Goal: Information Seeking & Learning: Learn about a topic

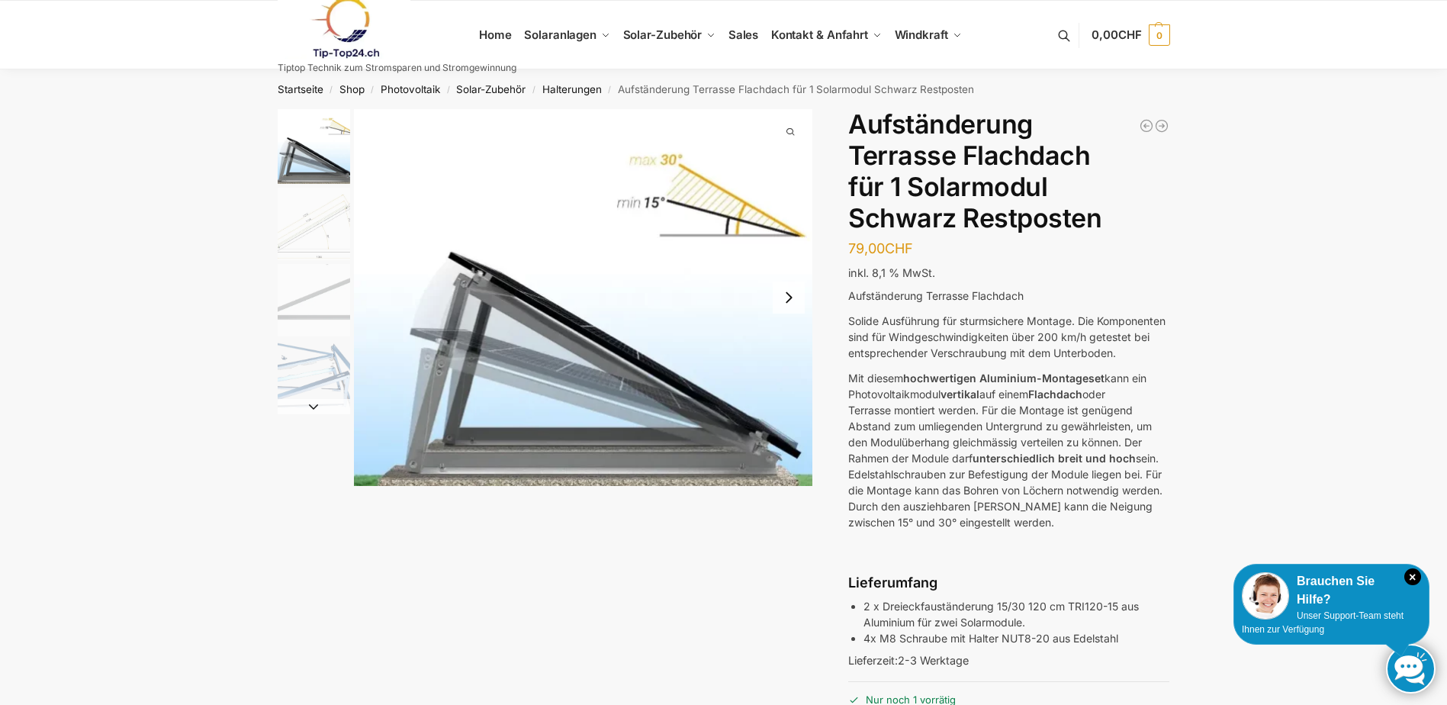
click at [336, 25] on img at bounding box center [344, 28] width 133 height 62
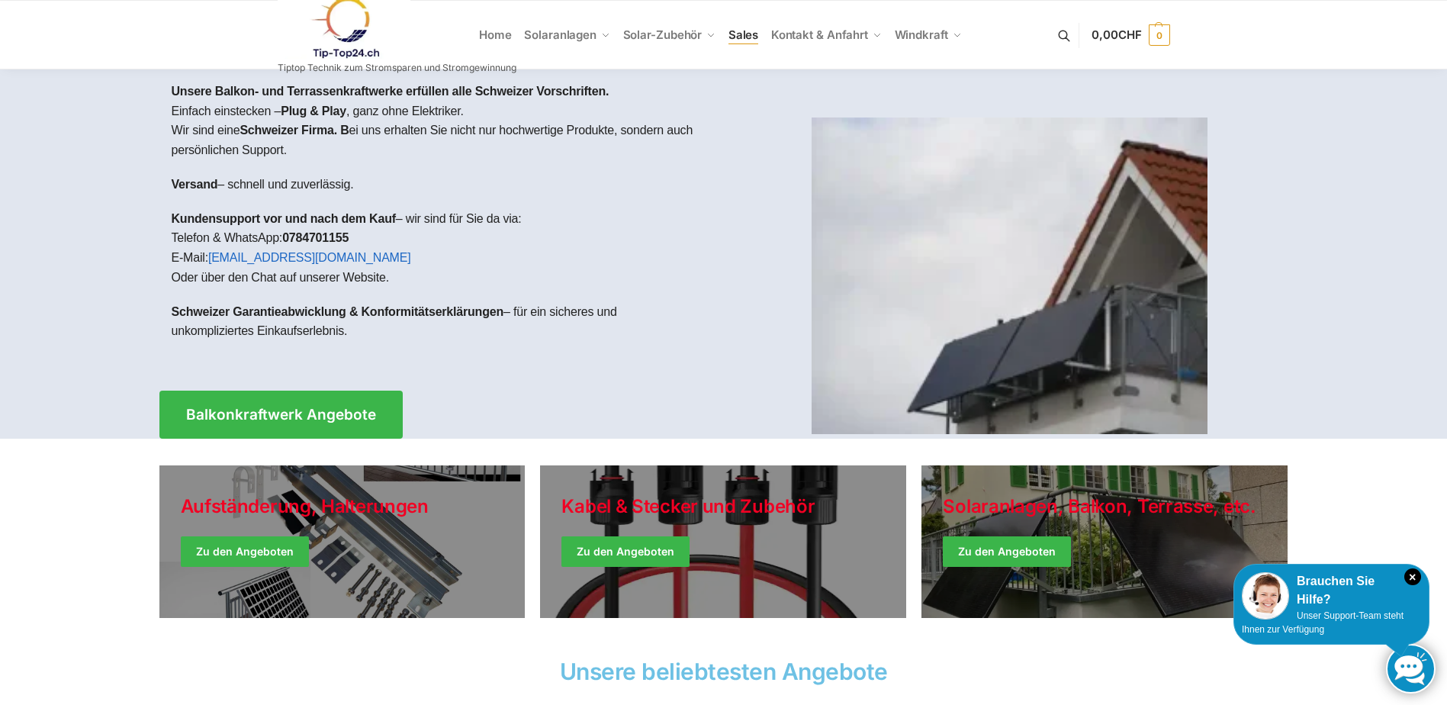
click at [735, 32] on span "Sales" at bounding box center [743, 34] width 31 height 14
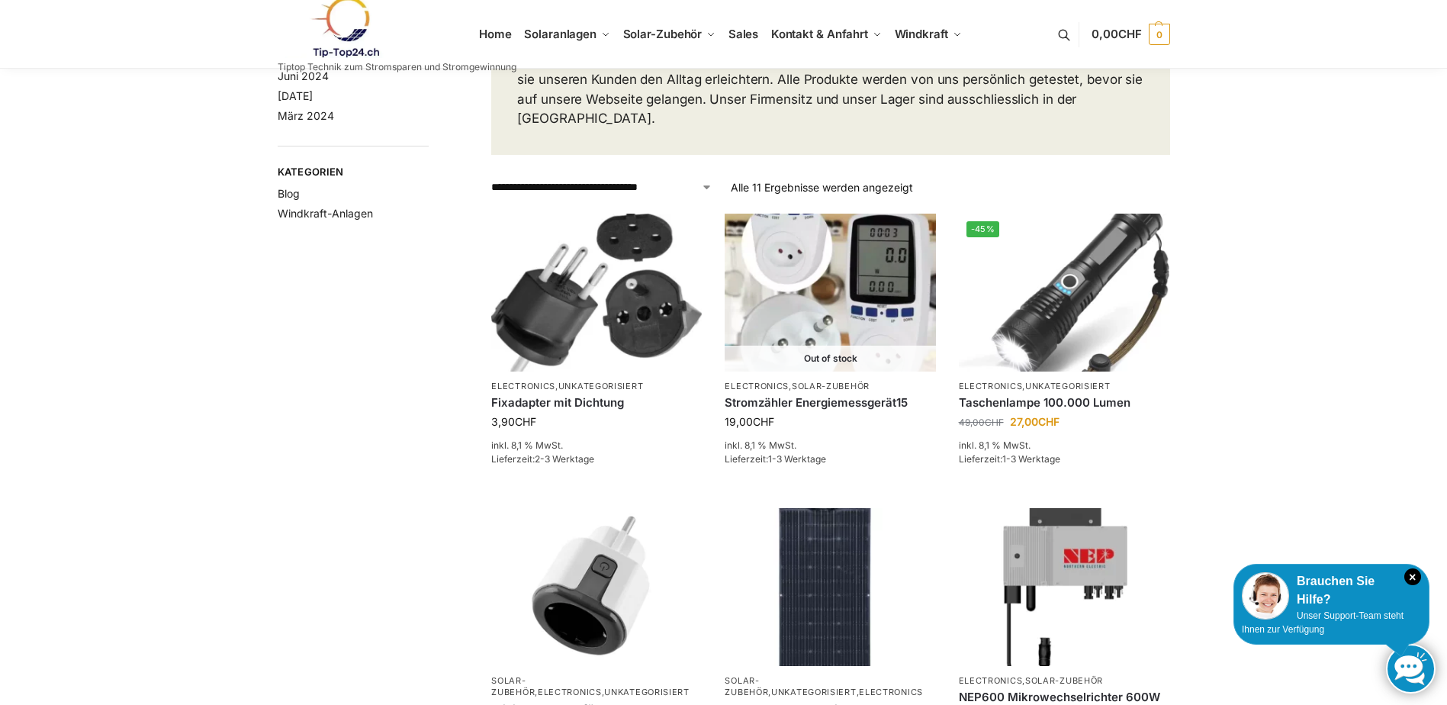
scroll to position [153, 0]
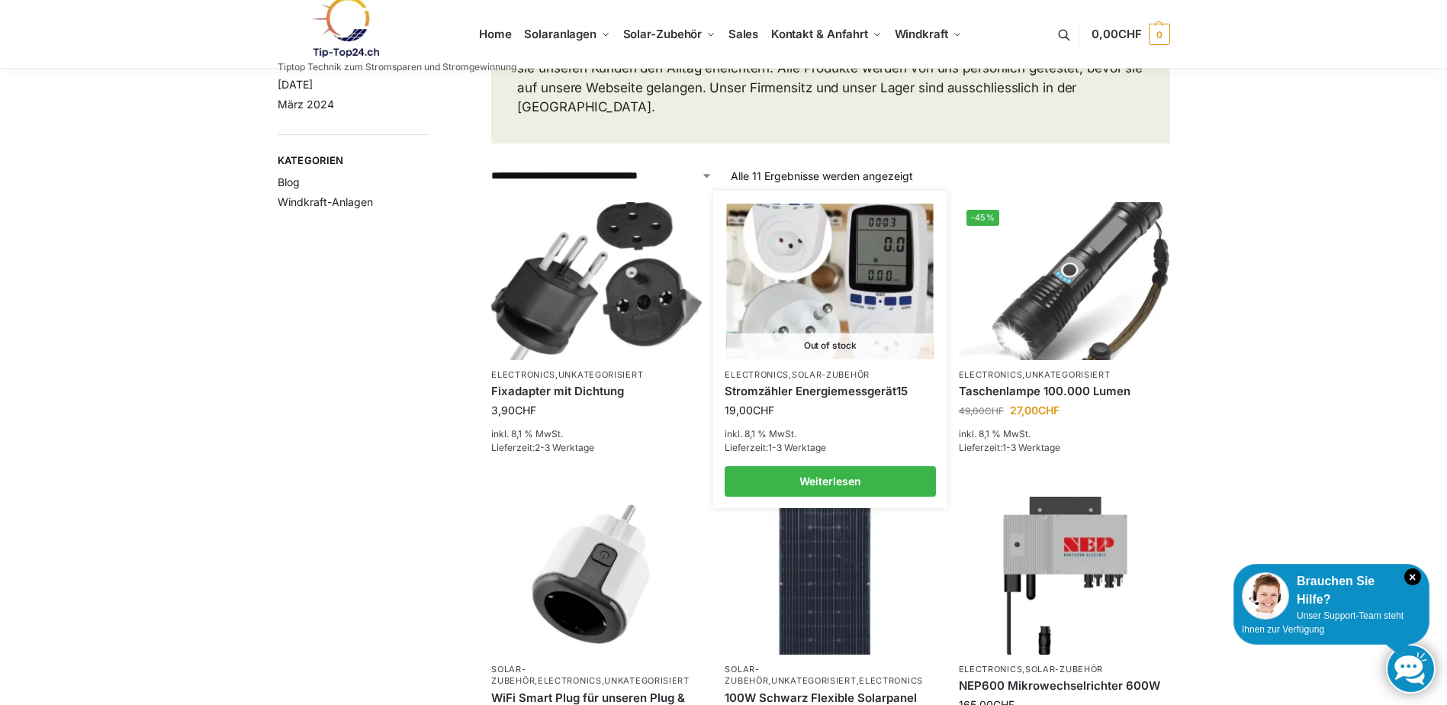
click at [836, 369] on link "Solar-Zubehör" at bounding box center [831, 374] width 78 height 11
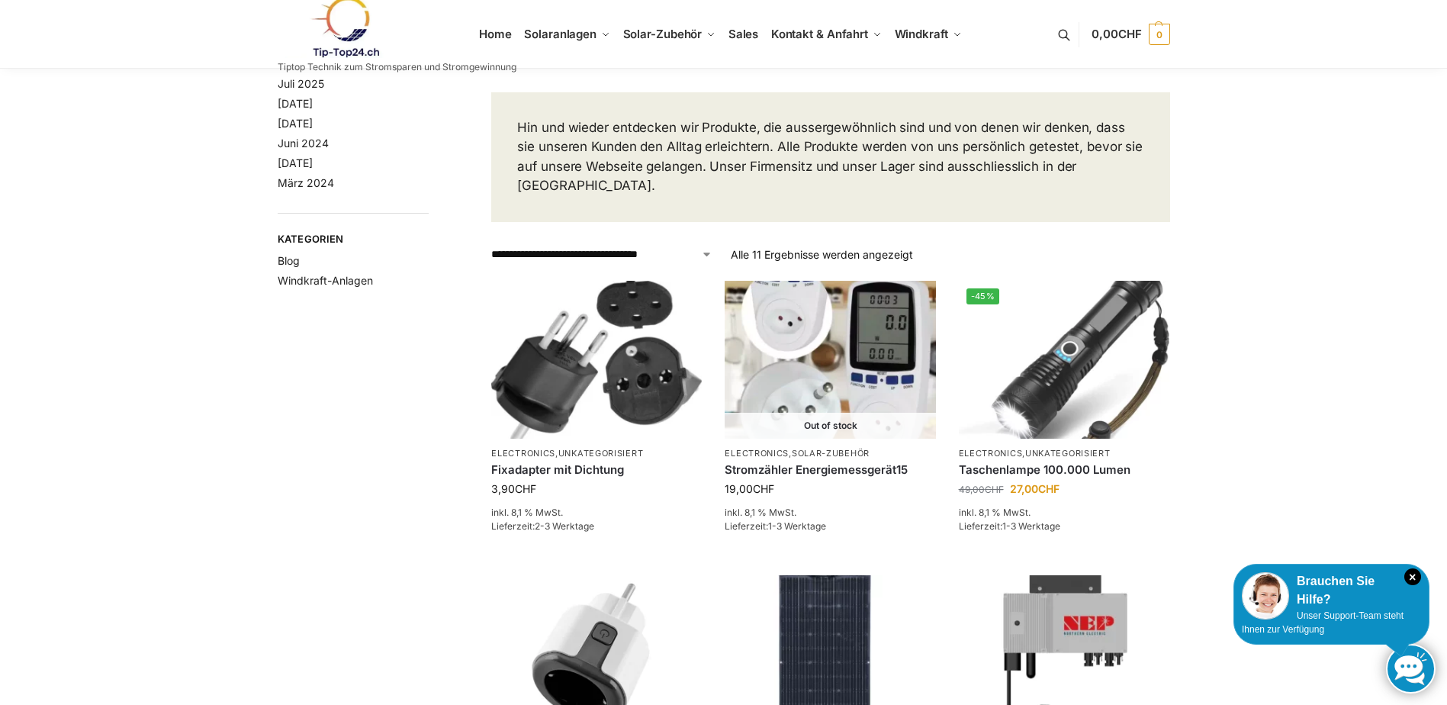
scroll to position [0, 0]
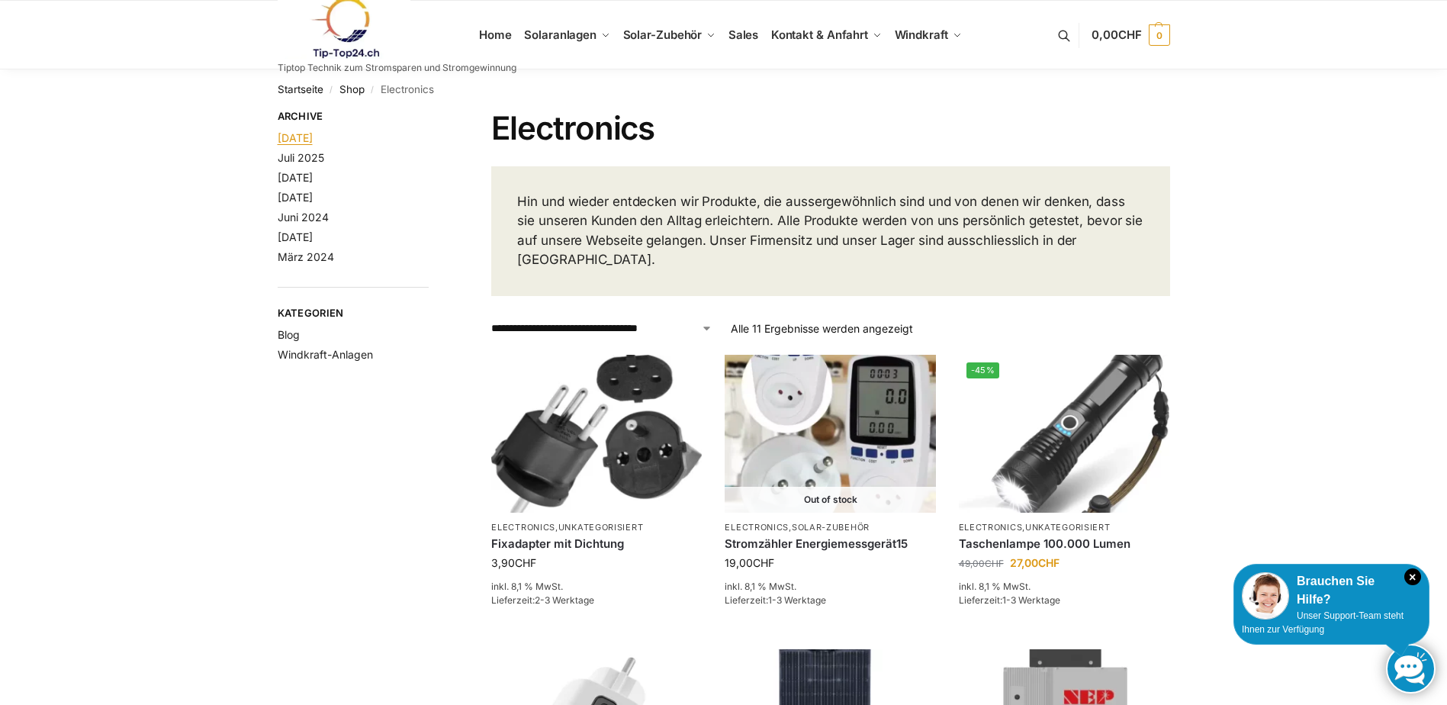
click at [313, 139] on link "August 2025" at bounding box center [295, 137] width 35 height 13
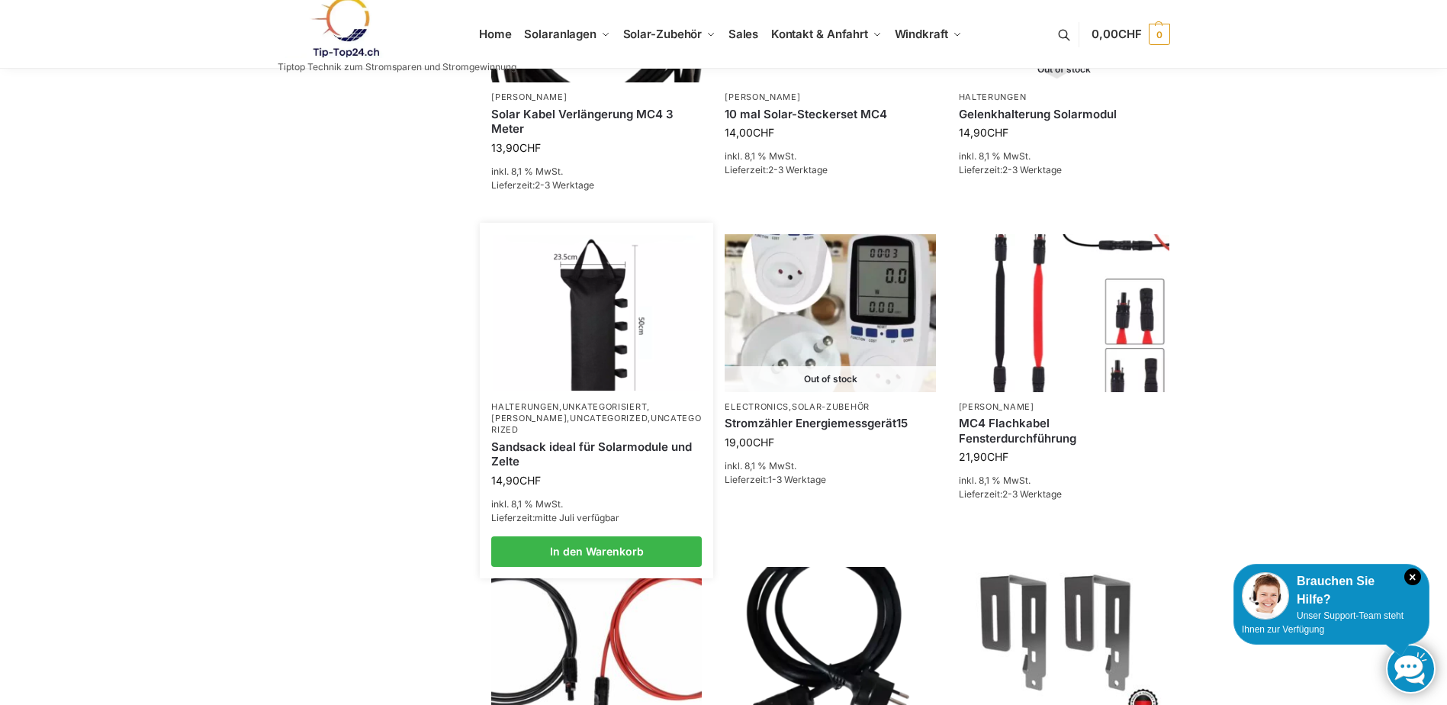
scroll to position [686, 0]
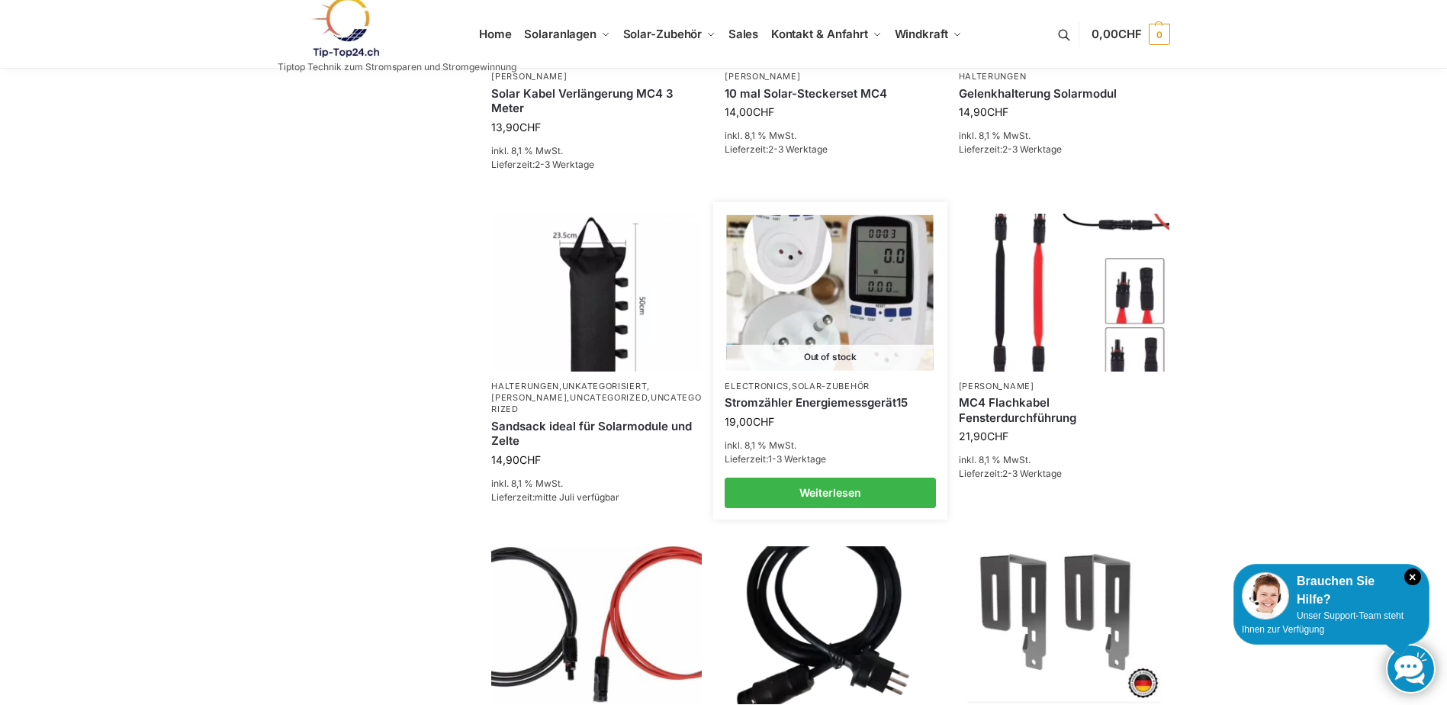
click at [846, 310] on img at bounding box center [830, 291] width 207 height 155
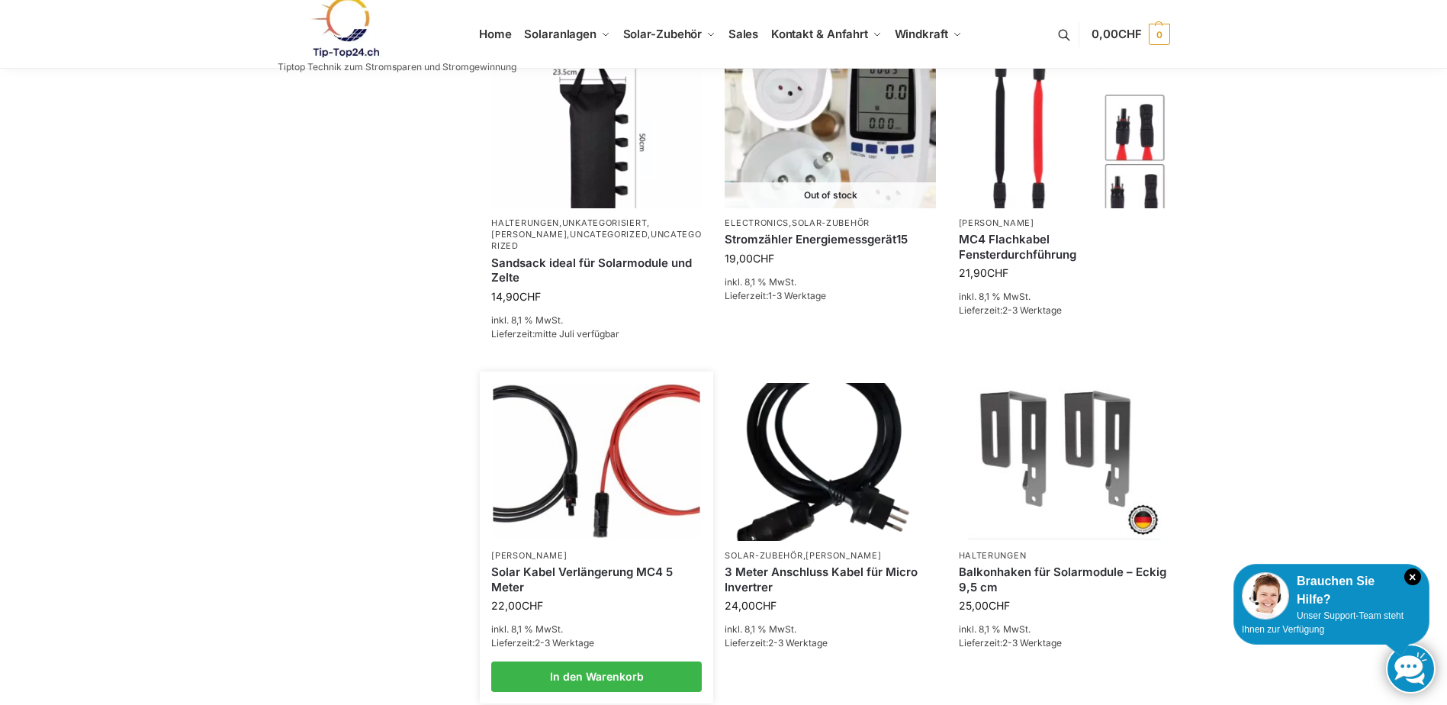
scroll to position [1124, 0]
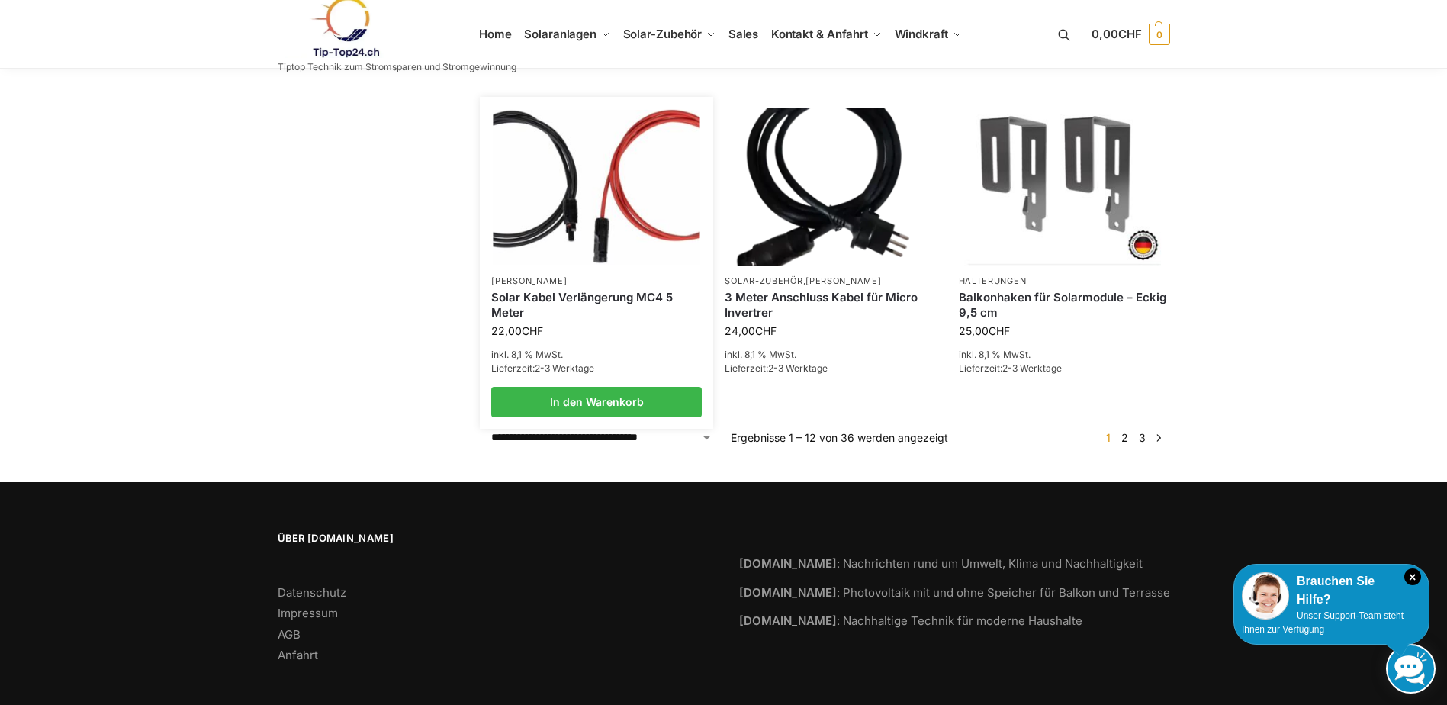
drag, startPoint x: 619, startPoint y: 177, endPoint x: 606, endPoint y: 169, distance: 15.4
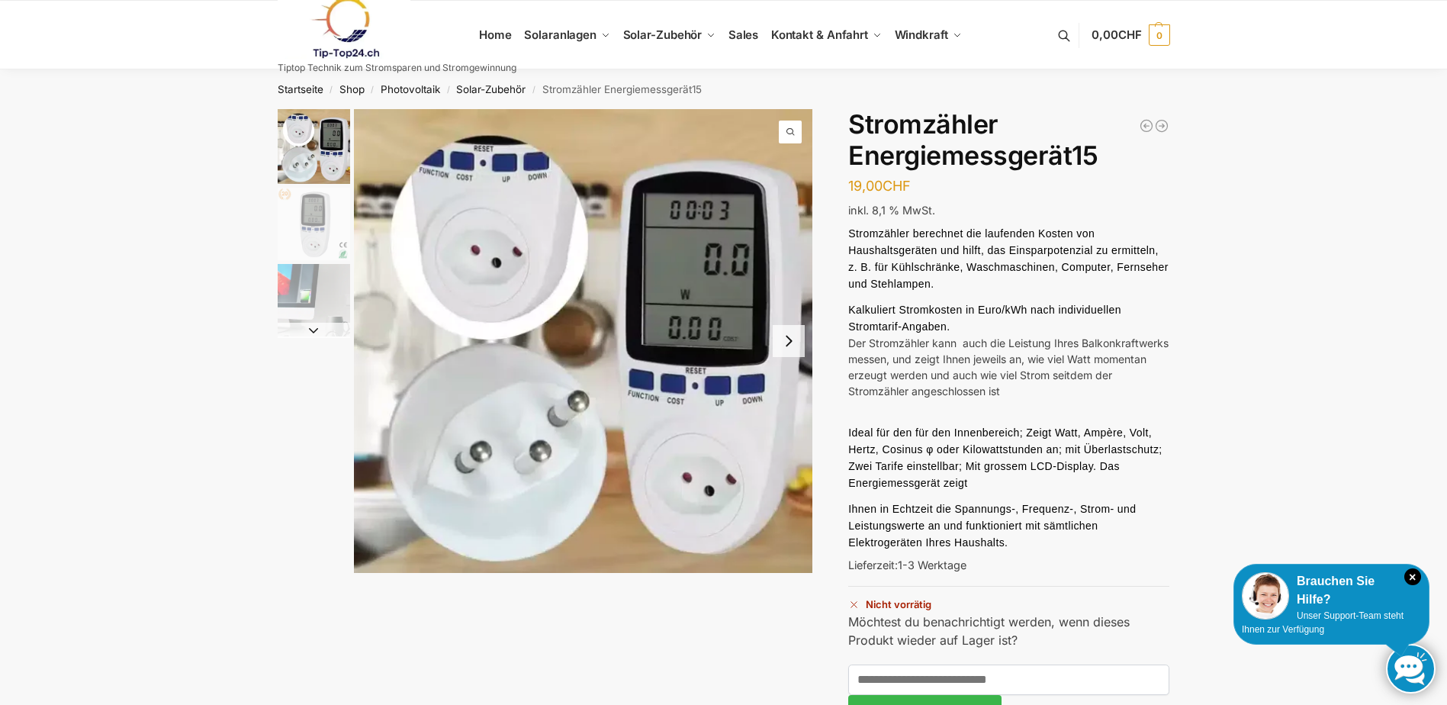
click at [314, 204] on img "2 / 3" at bounding box center [314, 224] width 72 height 72
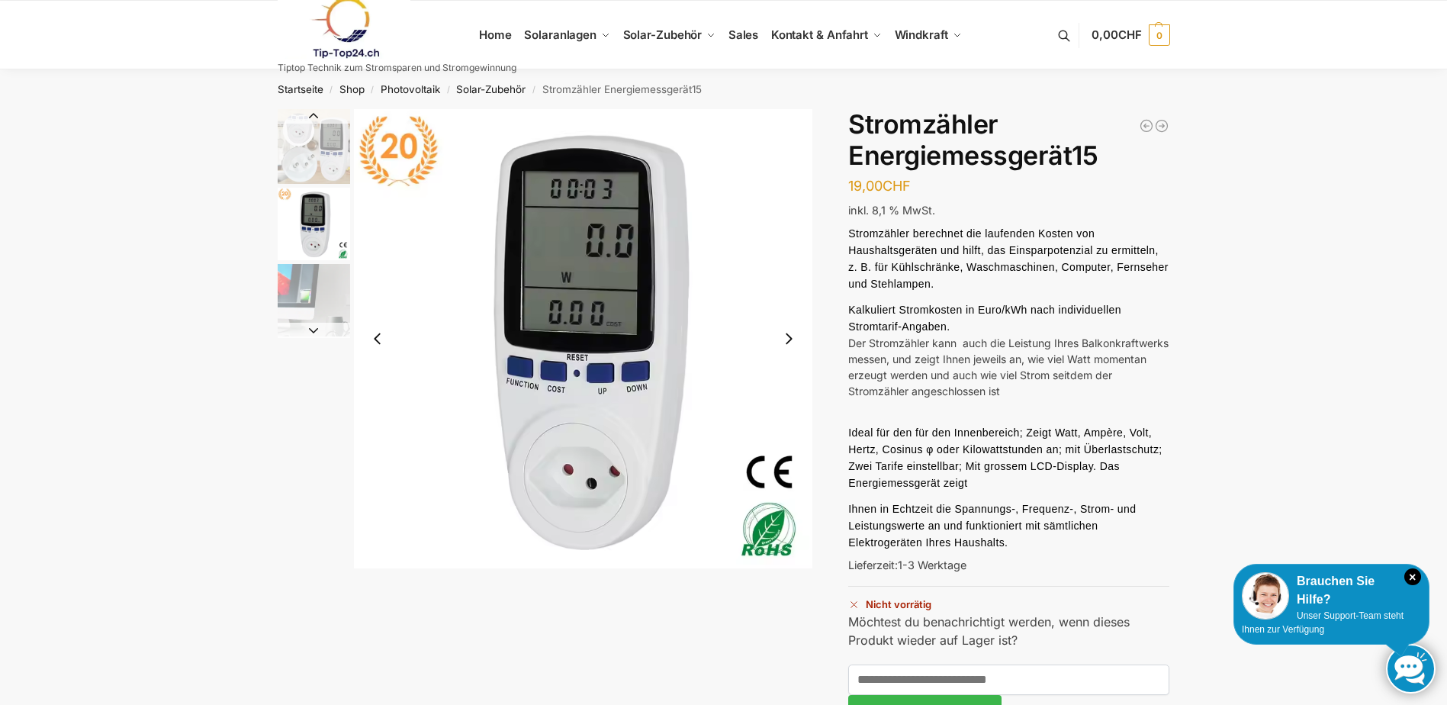
click at [287, 275] on img "3 / 3" at bounding box center [314, 300] width 72 height 72
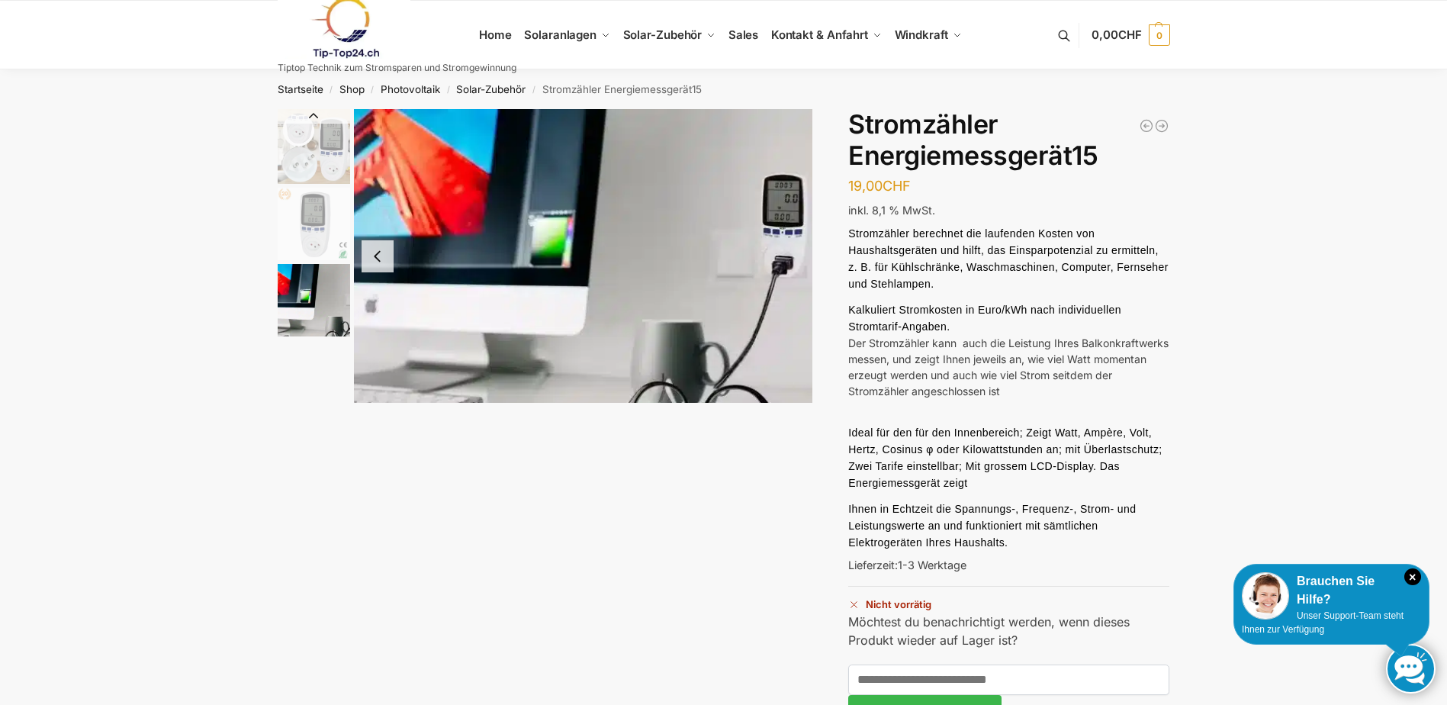
drag, startPoint x: 664, startPoint y: 193, endPoint x: 656, endPoint y: 188, distance: 9.9
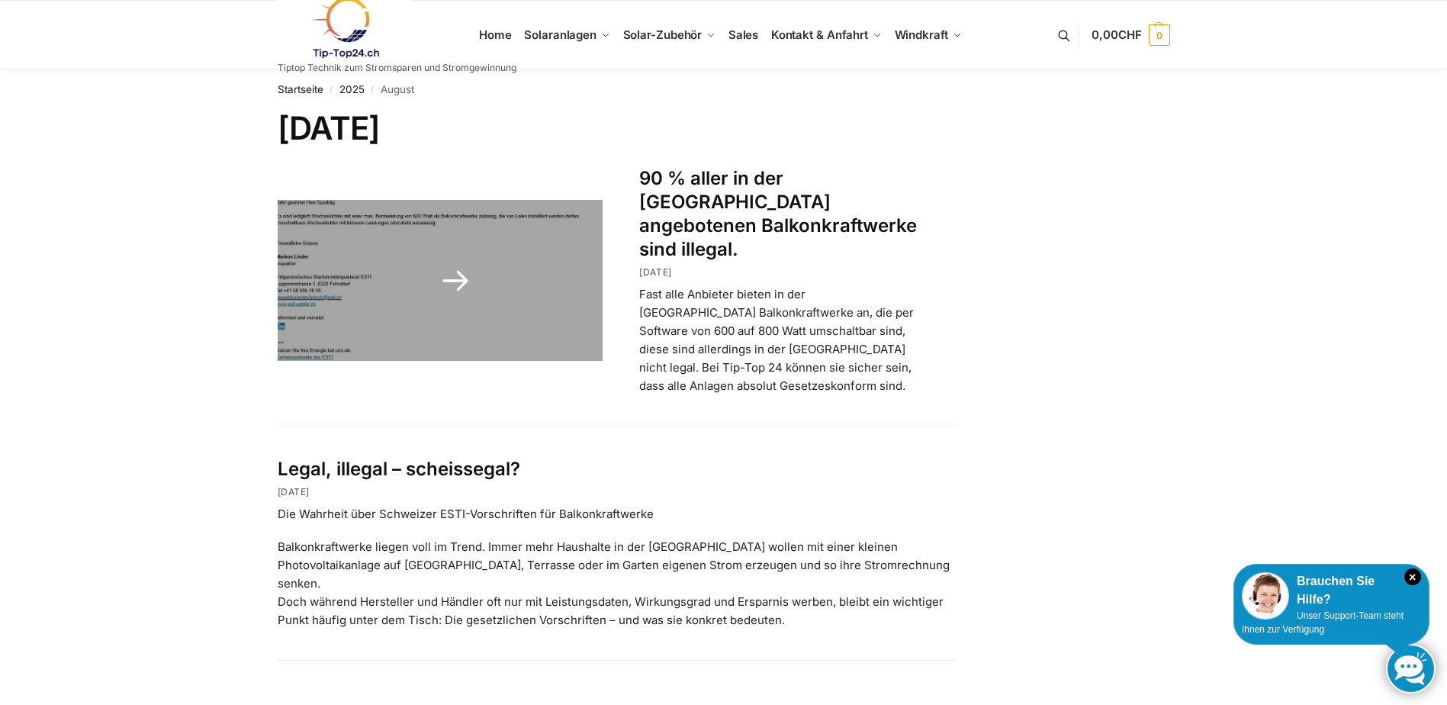
click at [463, 300] on link at bounding box center [441, 280] width 326 height 161
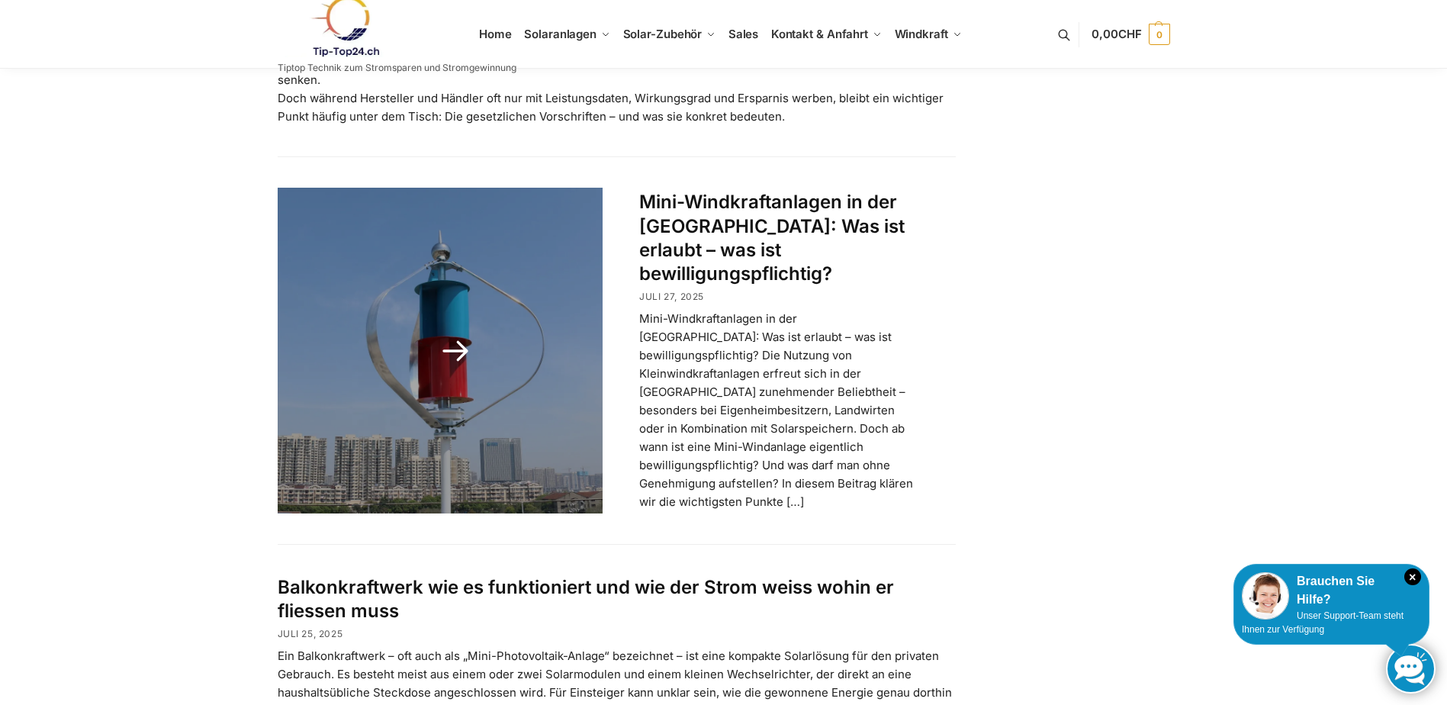
scroll to position [610, 0]
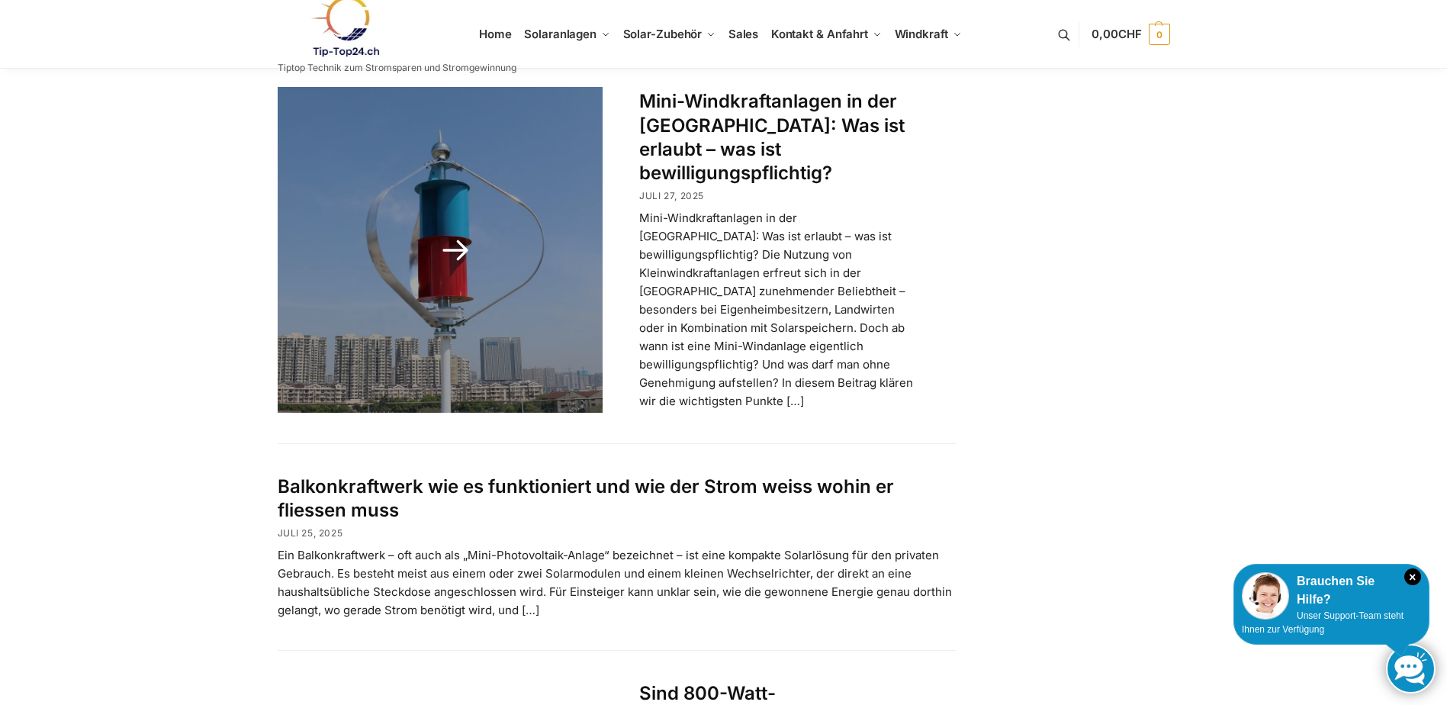
click at [456, 202] on link at bounding box center [441, 250] width 326 height 326
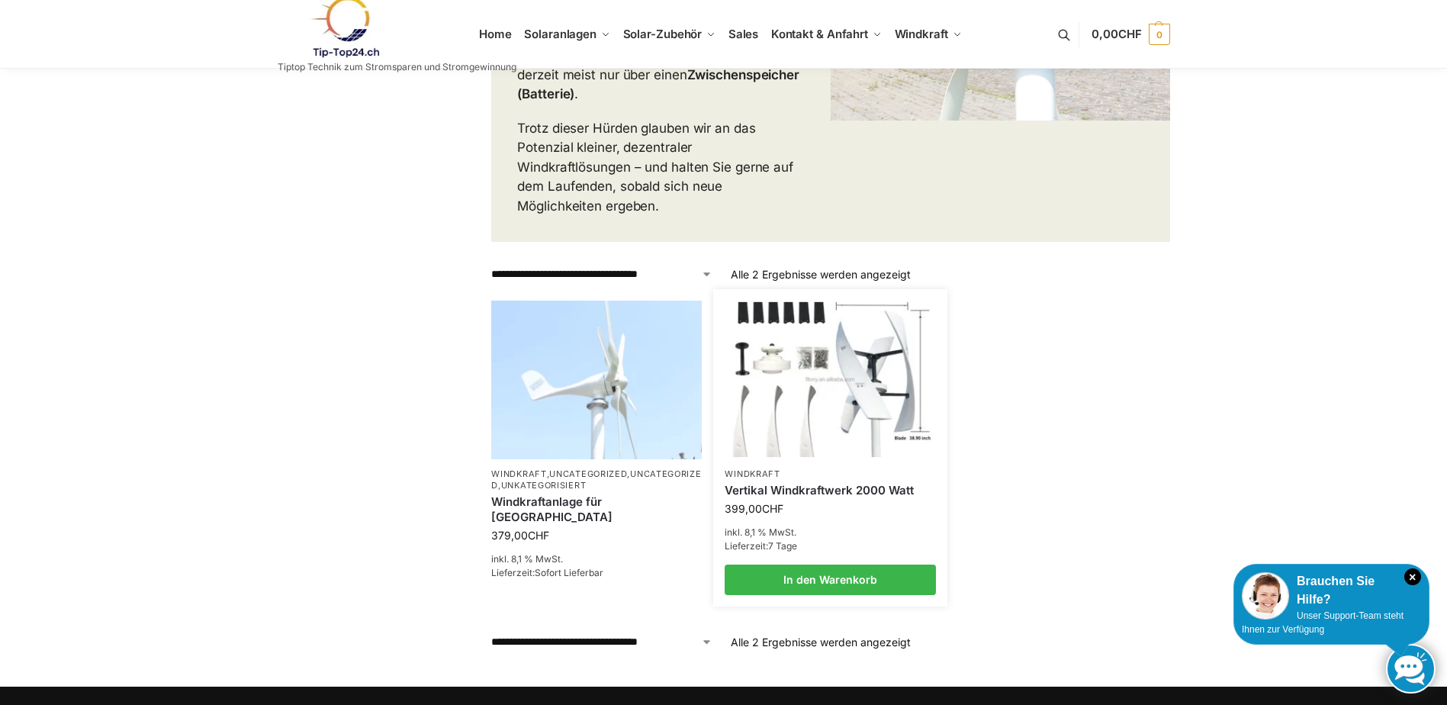
scroll to position [534, 0]
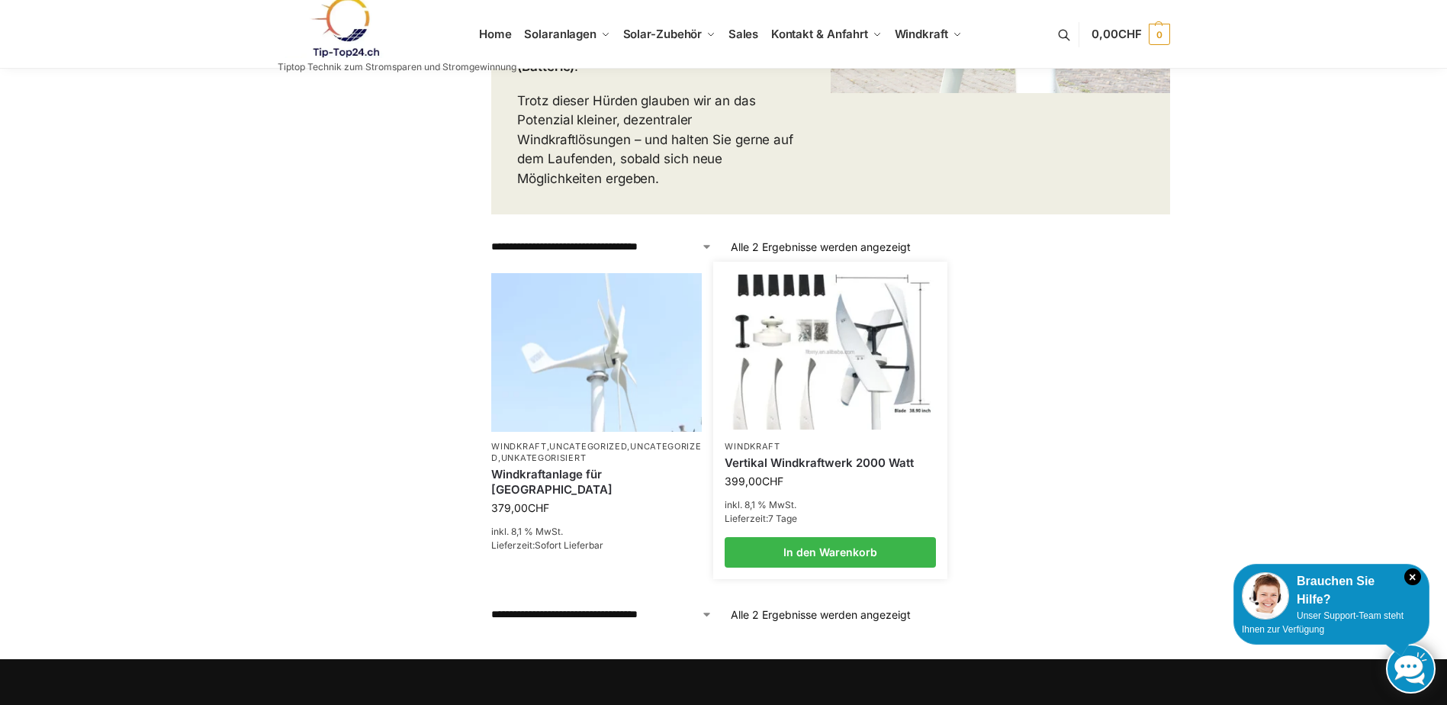
click at [814, 365] on img at bounding box center [830, 352] width 207 height 155
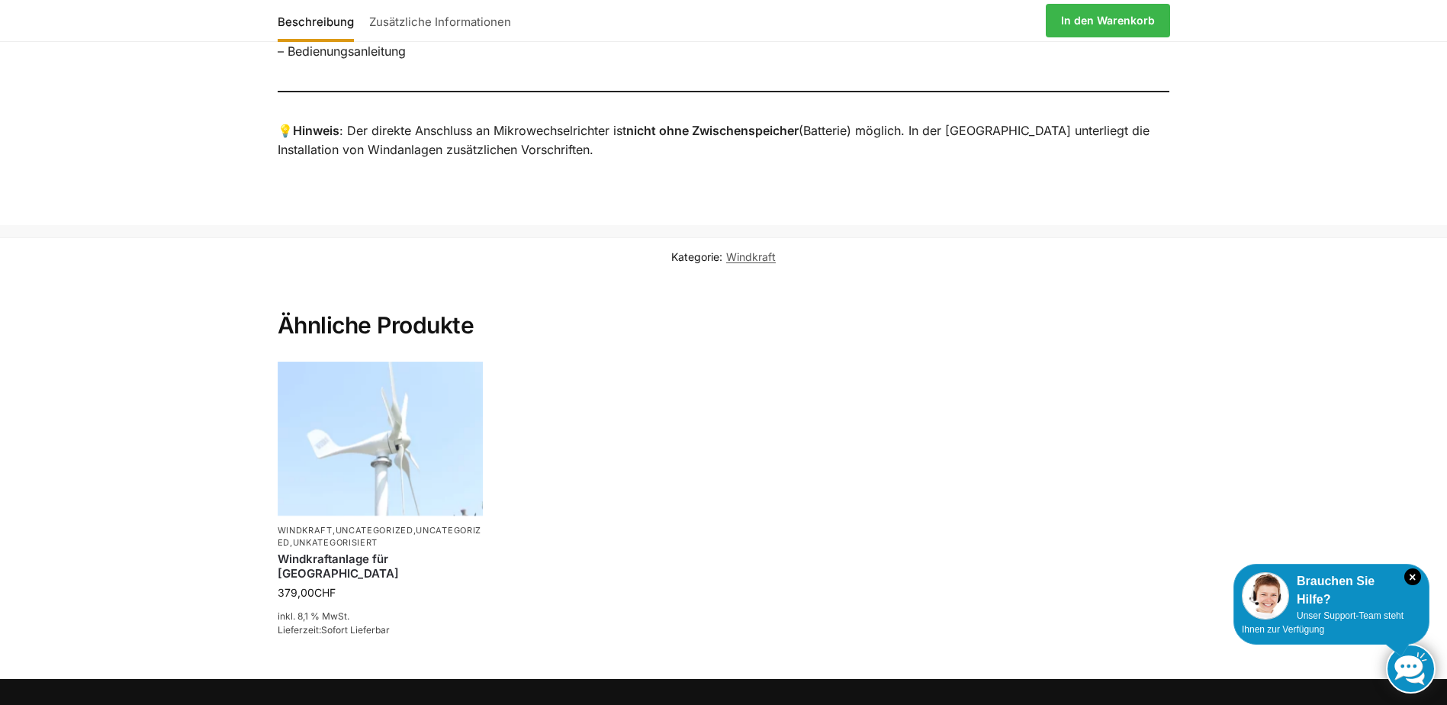
scroll to position [1373, 0]
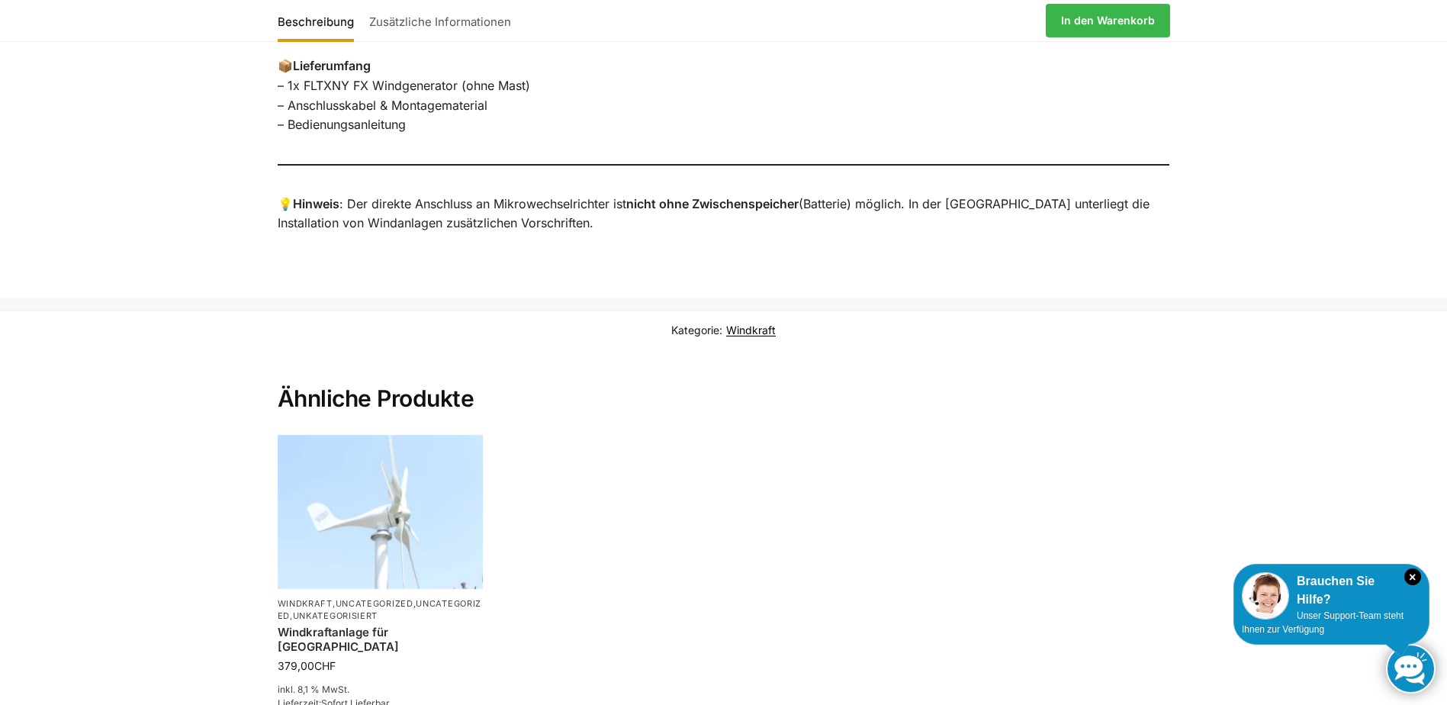
click at [763, 332] on link "Windkraft" at bounding box center [751, 329] width 50 height 13
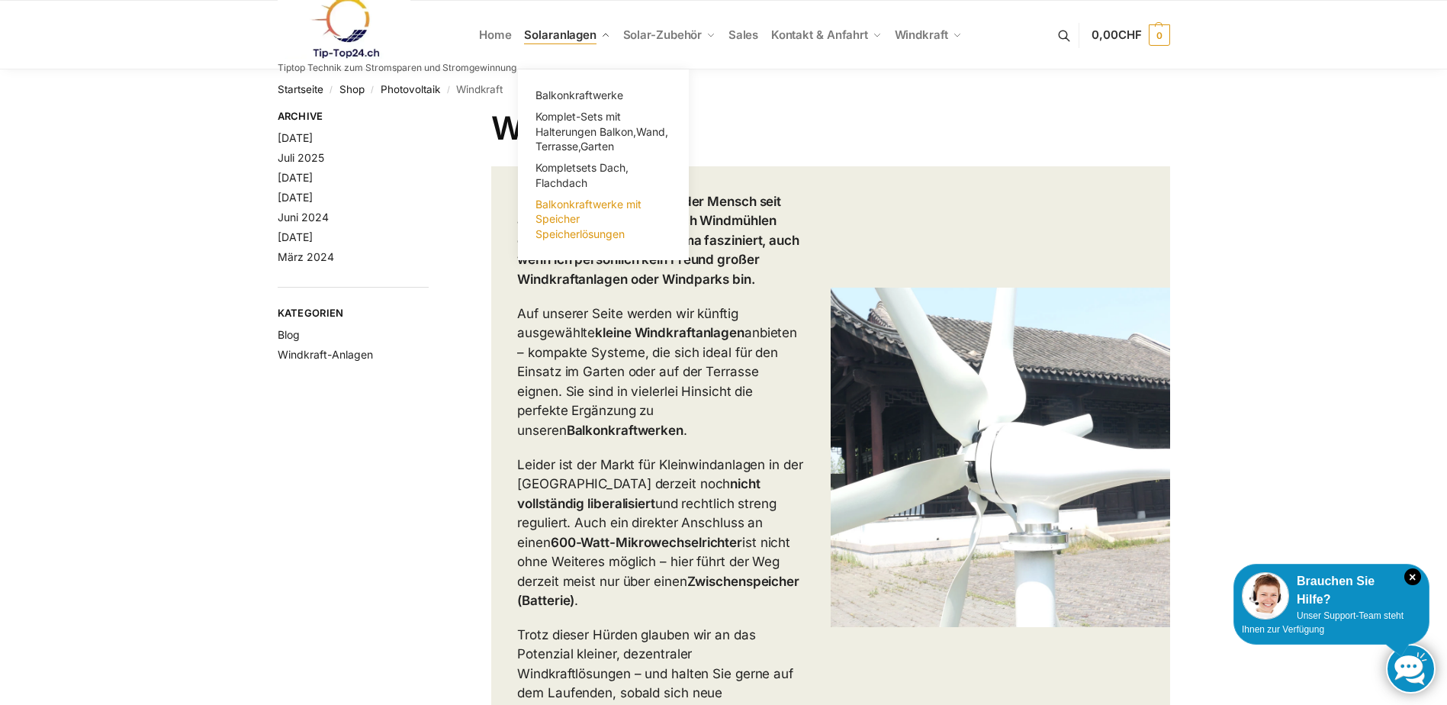
click at [576, 207] on span "Balkonkraftwerke mit Speicher Speicherlösungen" at bounding box center [588, 219] width 106 height 43
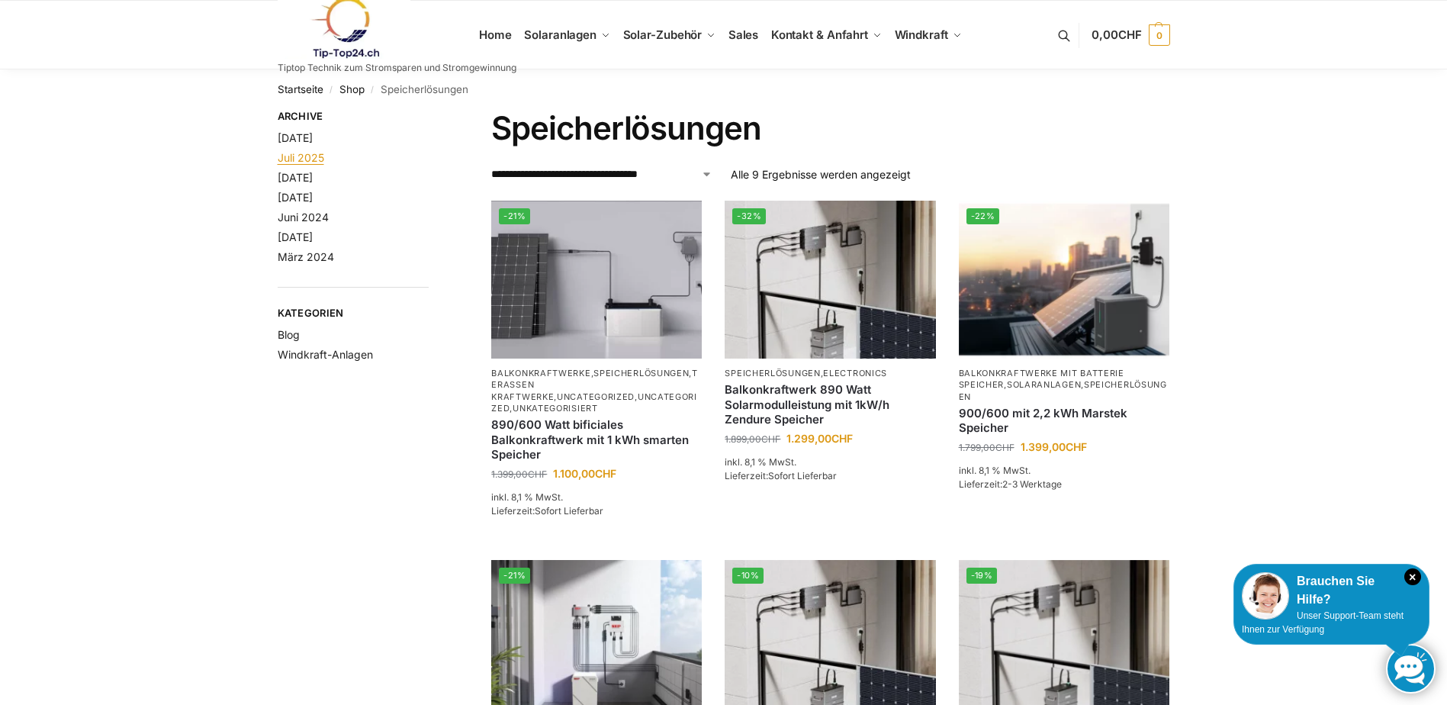
click at [291, 161] on link "Juli 2025" at bounding box center [301, 157] width 47 height 13
click at [300, 256] on link "März 2024" at bounding box center [306, 256] width 56 height 13
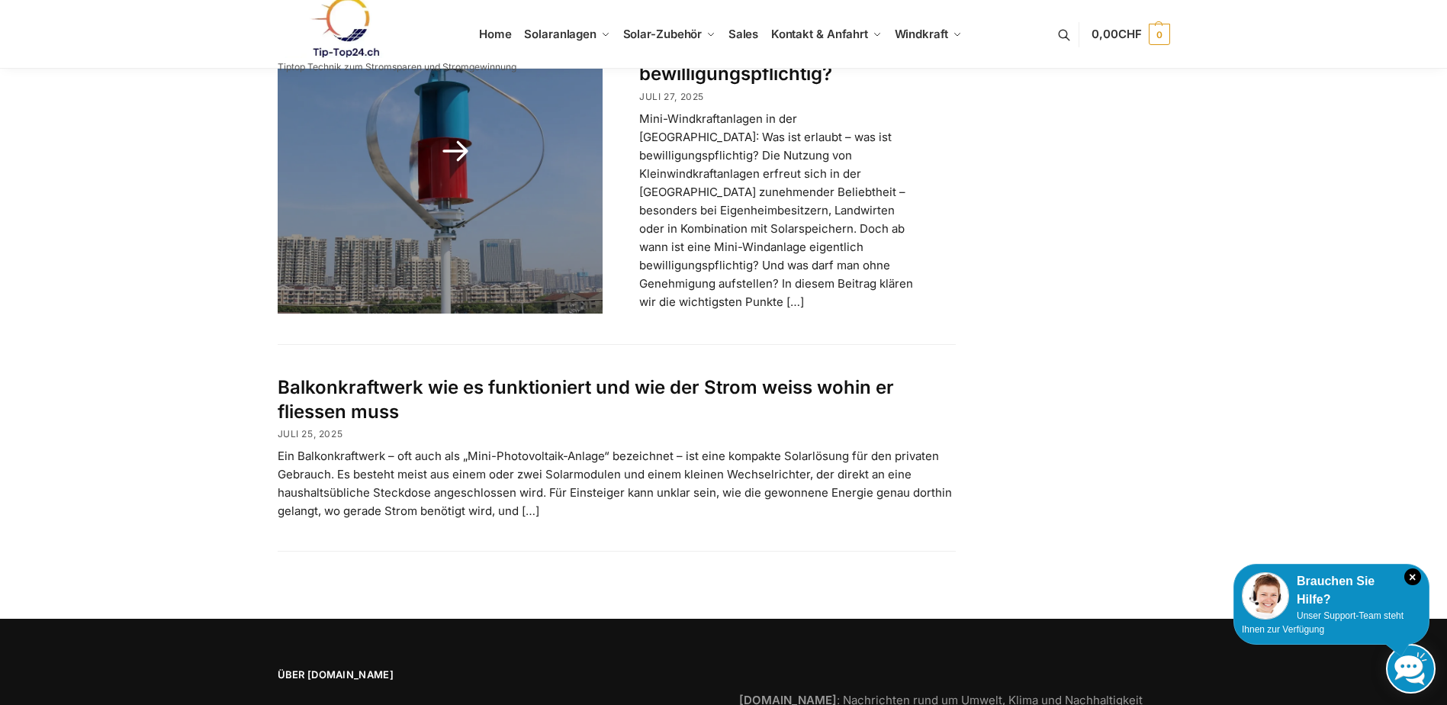
scroll to position [174, 0]
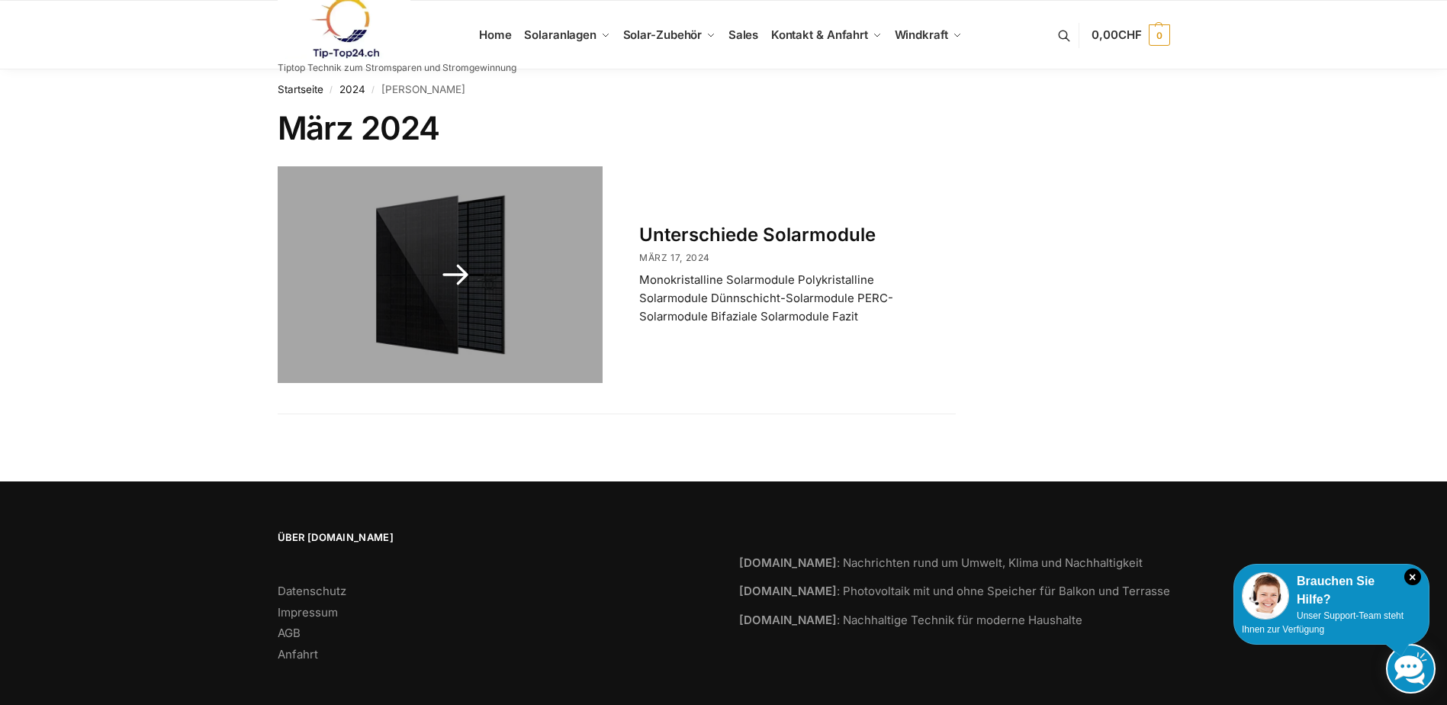
click at [479, 276] on link at bounding box center [441, 274] width 326 height 217
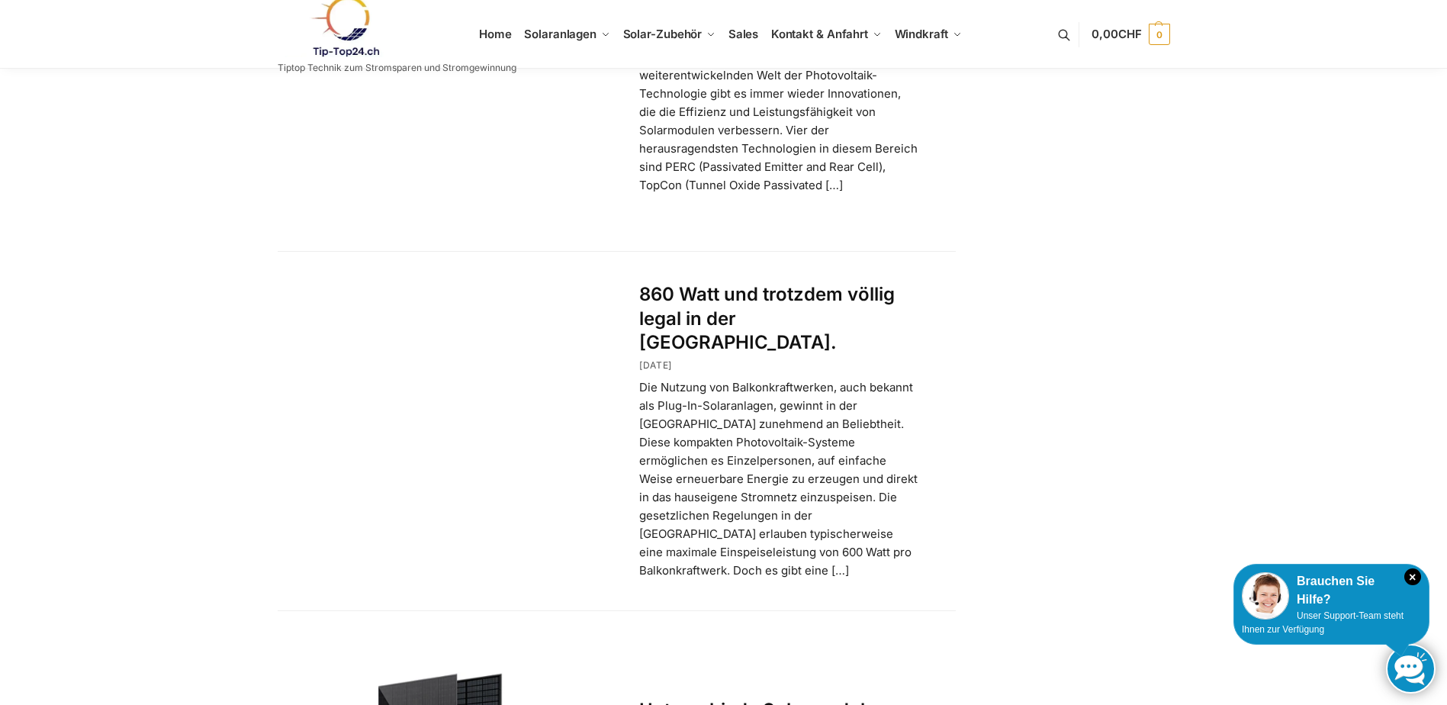
scroll to position [2476, 0]
